Goal: Check status: Check status

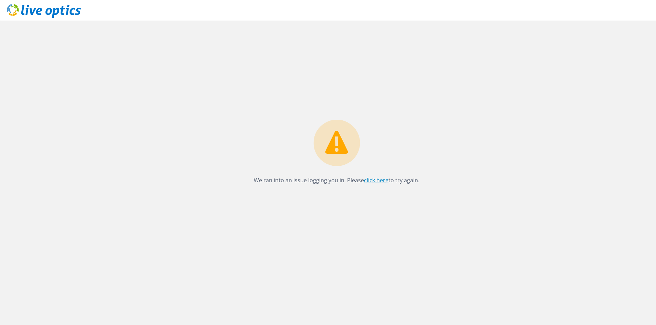
click at [380, 181] on link "click here" at bounding box center [376, 181] width 24 height 8
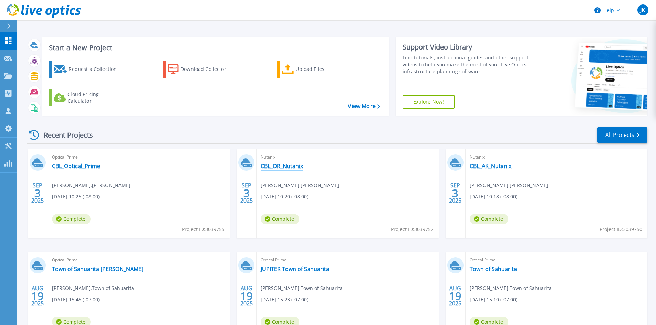
click at [281, 165] on link "CBL_OR_Nutanix" at bounding box center [282, 166] width 42 height 7
